Goal: Transaction & Acquisition: Purchase product/service

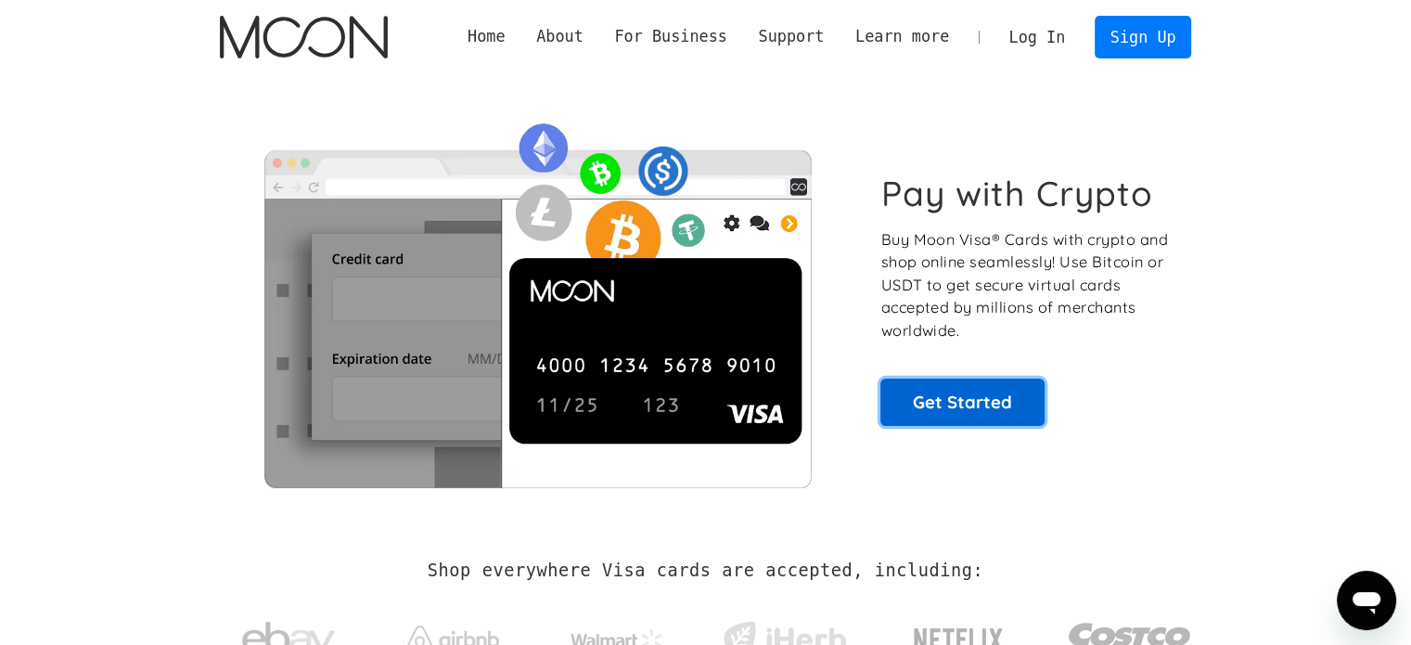
click at [971, 401] on link "Get Started" at bounding box center [963, 402] width 164 height 46
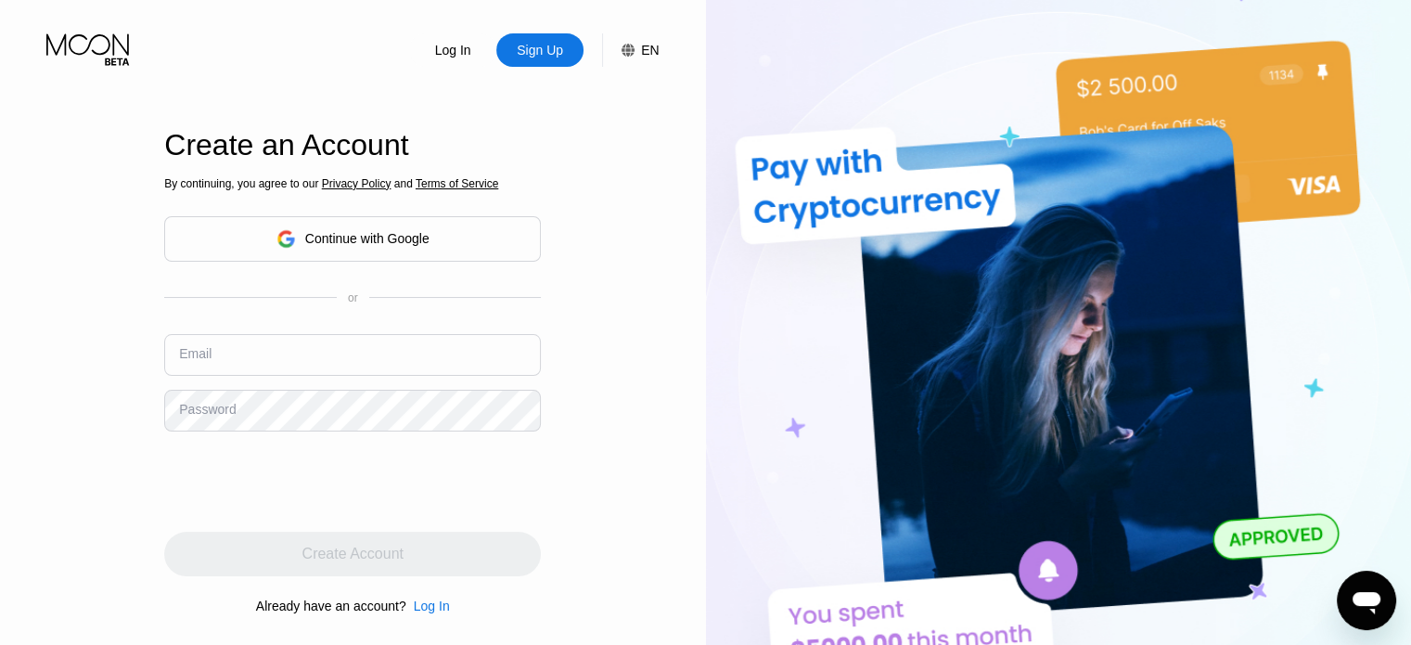
click at [416, 248] on div "Continue with Google" at bounding box center [353, 239] width 153 height 29
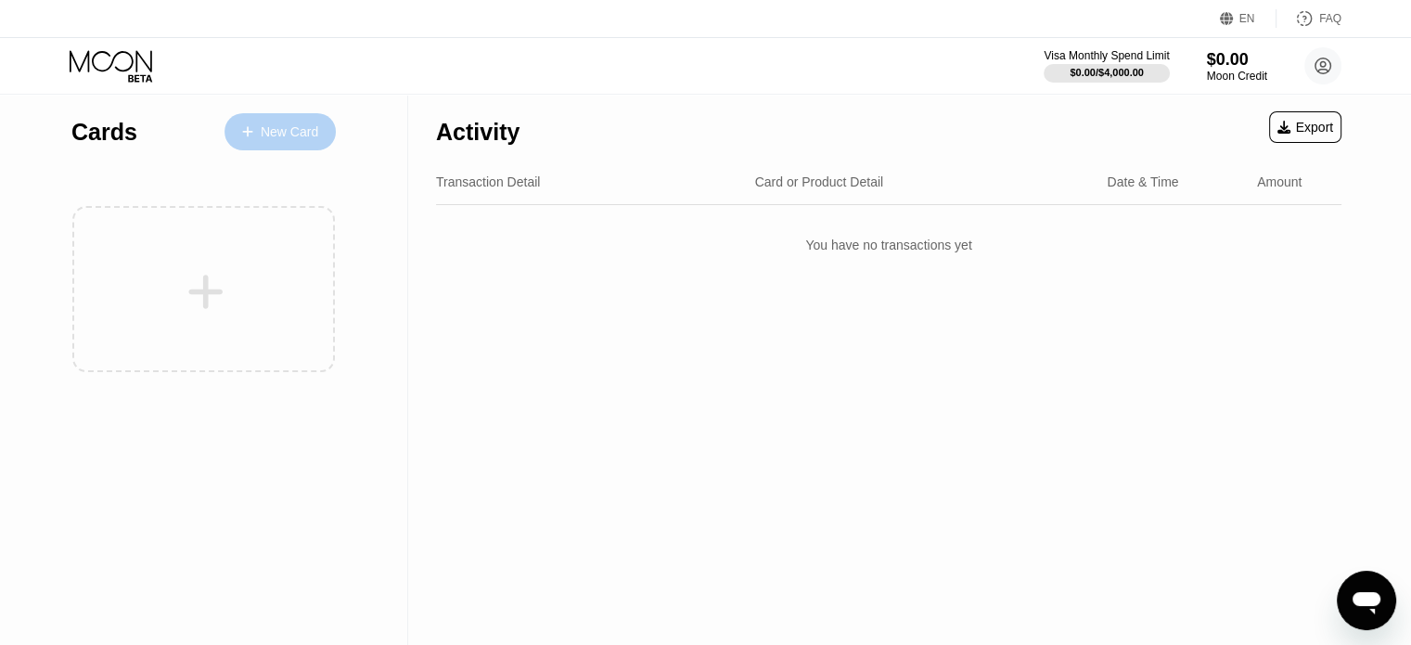
click at [276, 142] on div "New Card" at bounding box center [280, 131] width 111 height 37
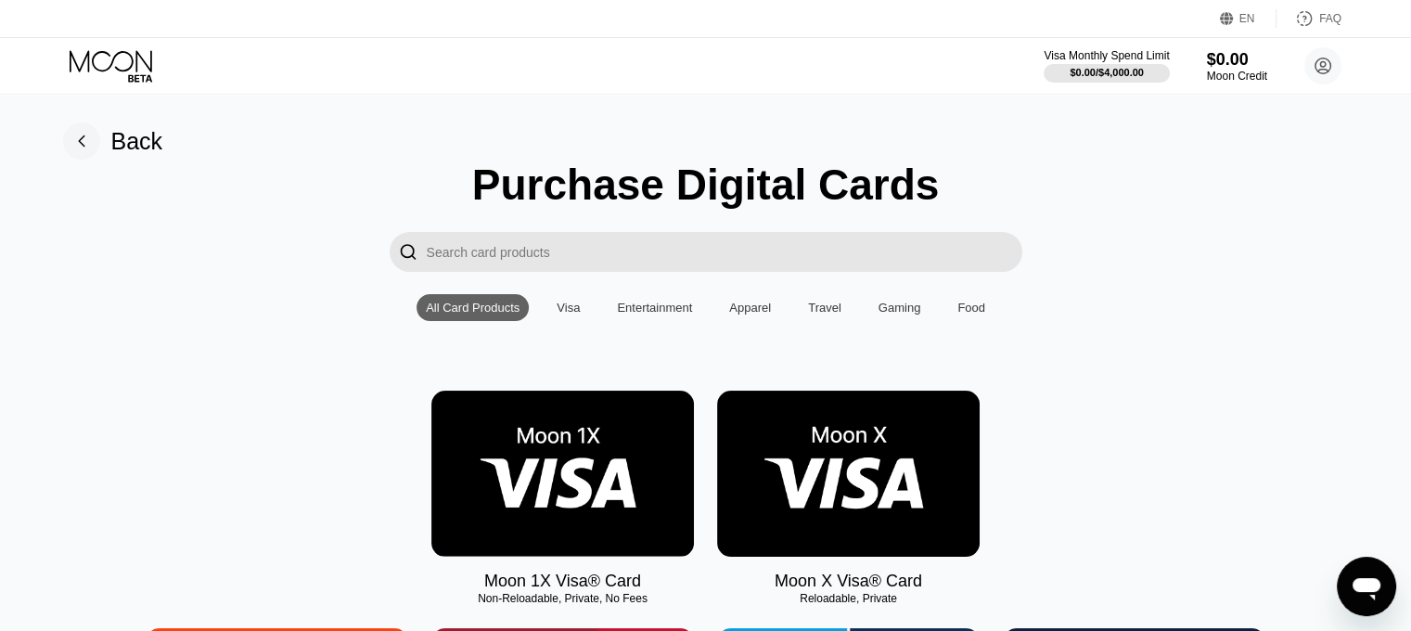
click at [513, 271] on input "Search card products" at bounding box center [725, 252] width 596 height 40
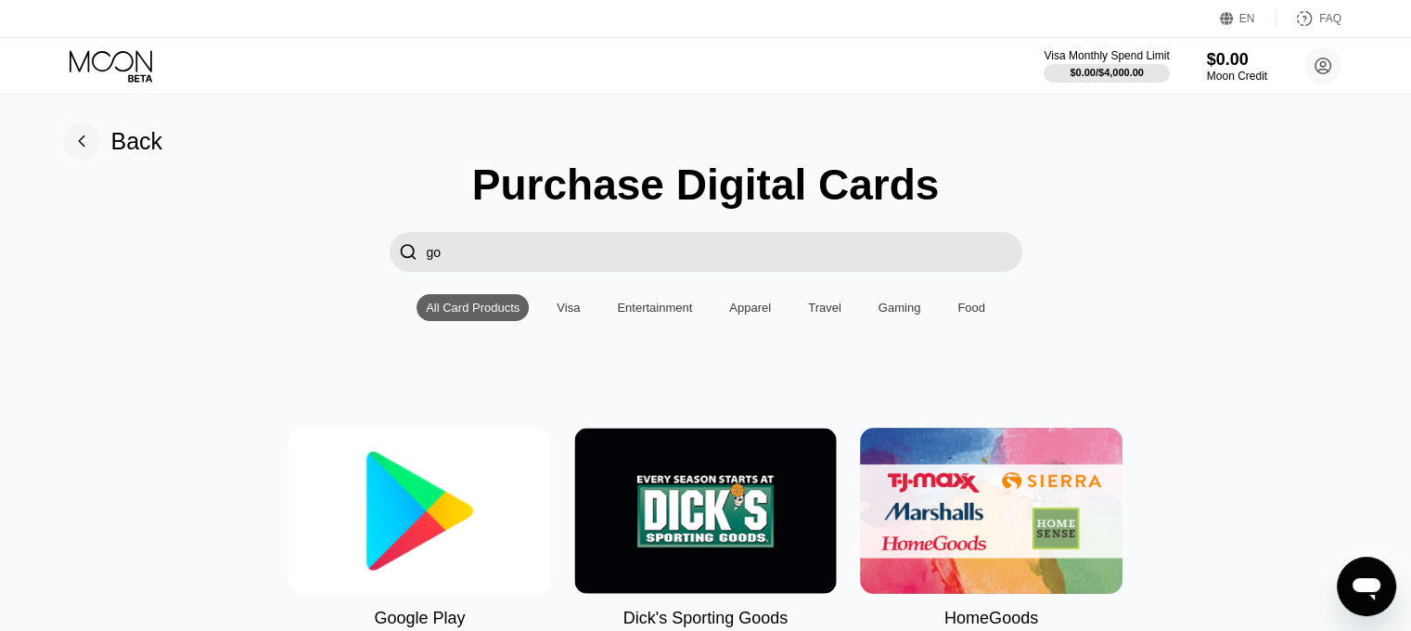
type input "g"
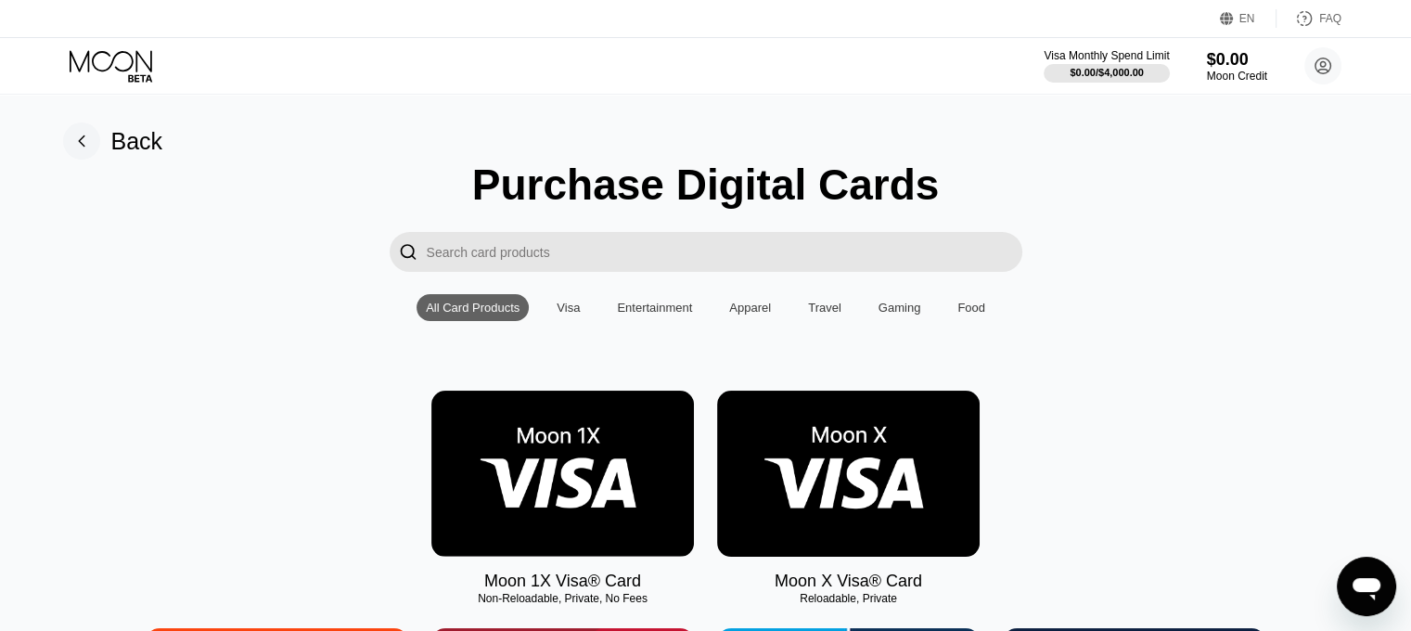
scroll to position [186, 0]
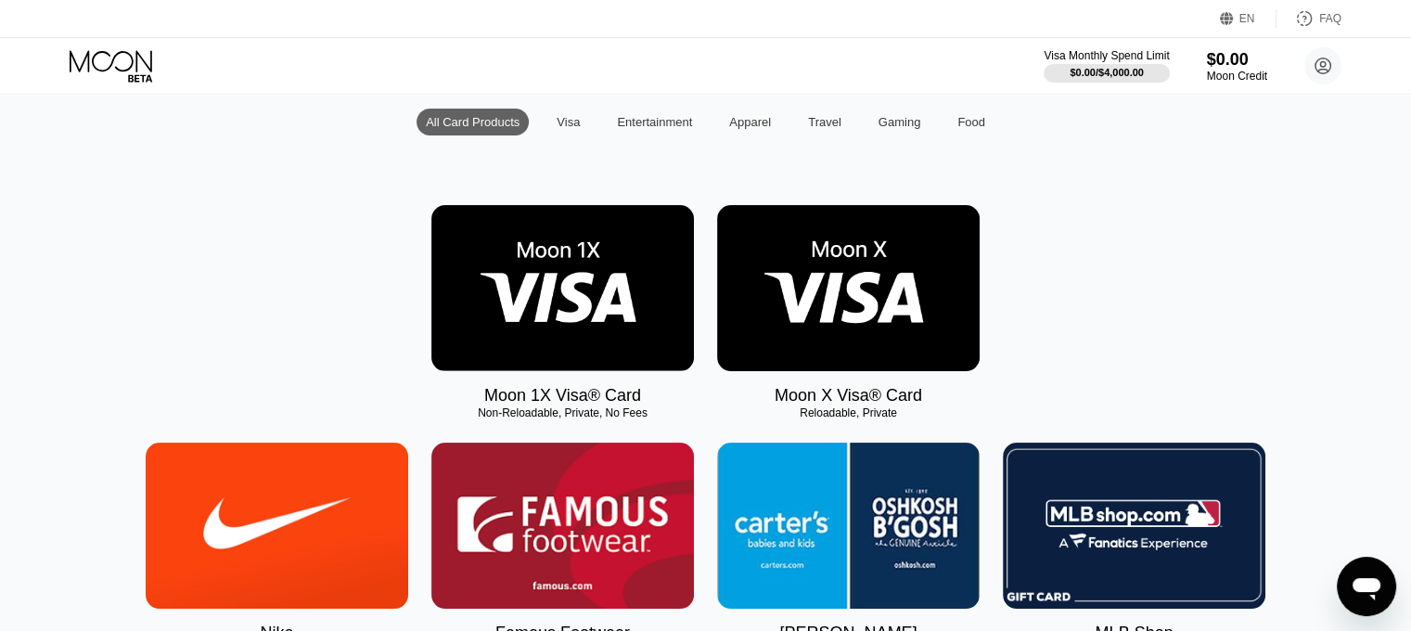
click at [800, 274] on img at bounding box center [848, 288] width 263 height 166
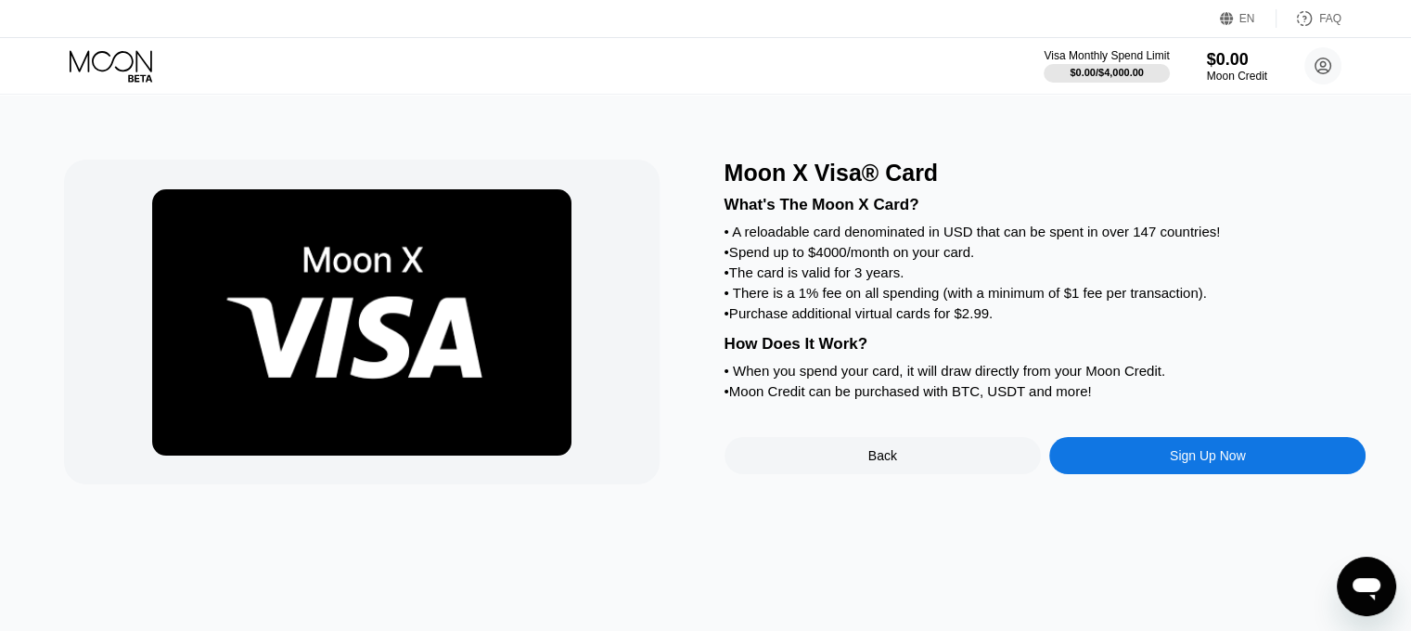
click at [900, 474] on div "Back" at bounding box center [883, 455] width 316 height 37
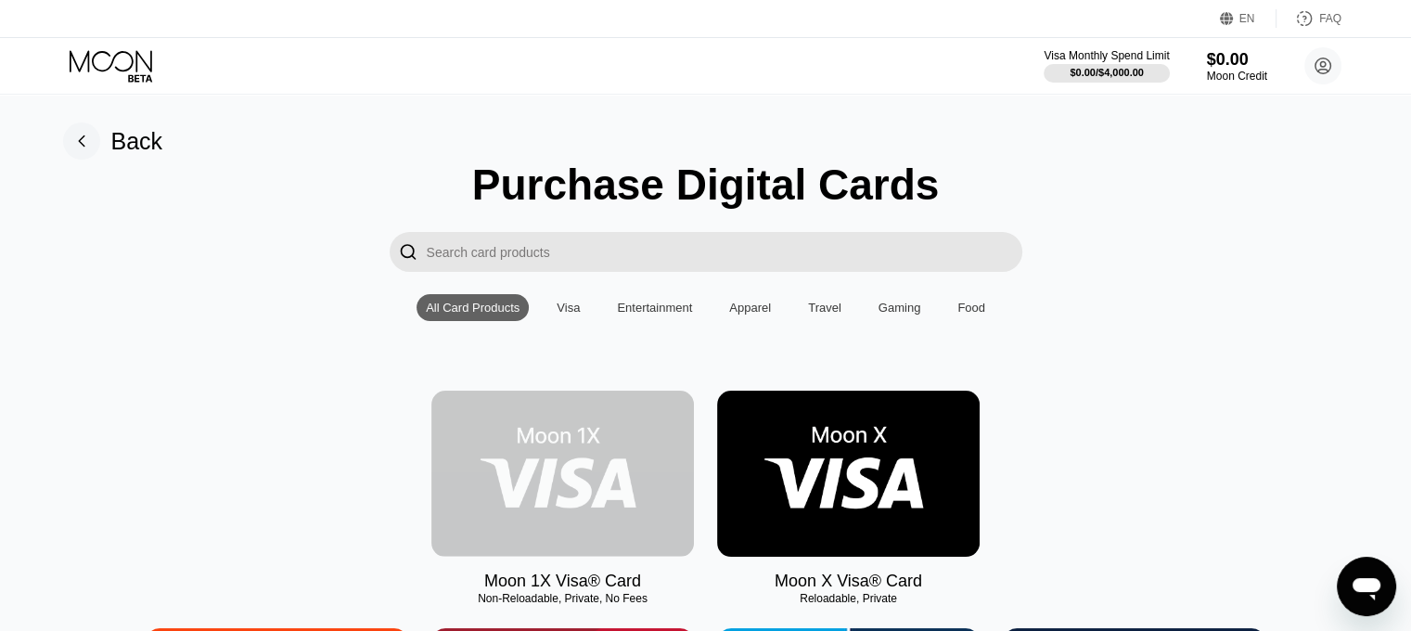
click at [586, 499] on img at bounding box center [563, 474] width 263 height 166
